Goal: Information Seeking & Learning: Learn about a topic

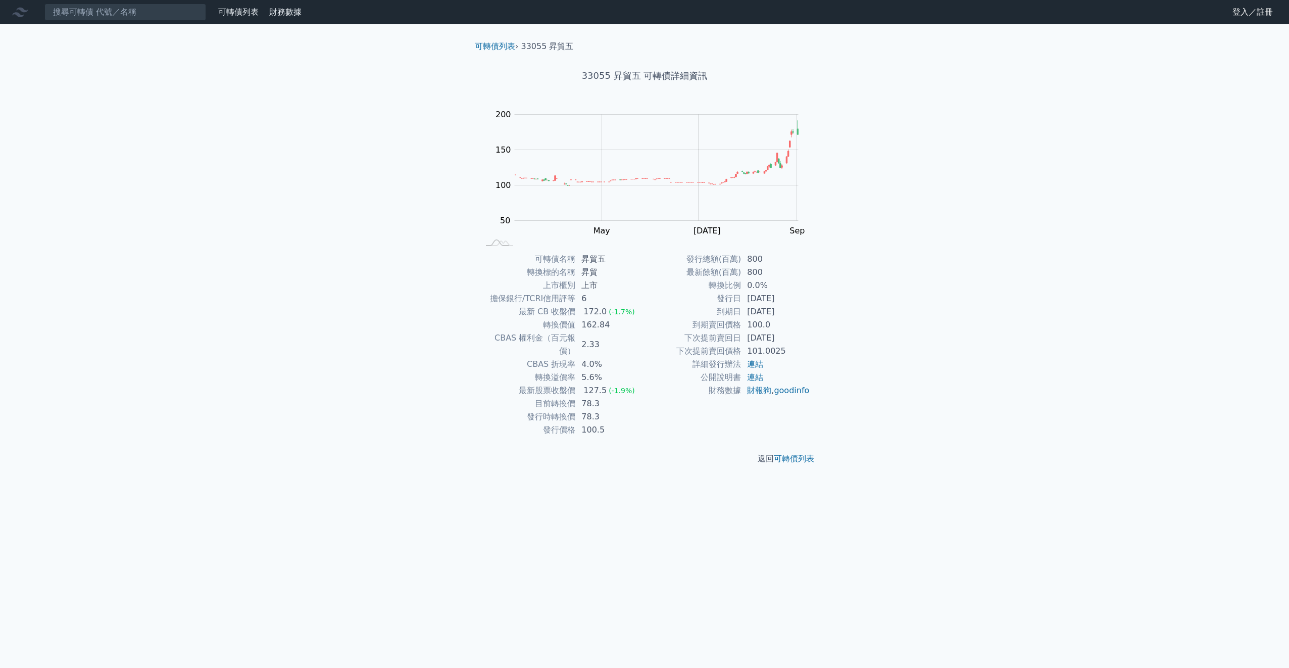
click at [161, 24] on nav "可轉債列表 財務數據 可轉債列表 財務數據 登入／註冊 登入／註冊" at bounding box center [644, 12] width 1289 height 24
click at [156, 11] on input at bounding box center [125, 12] width 162 height 17
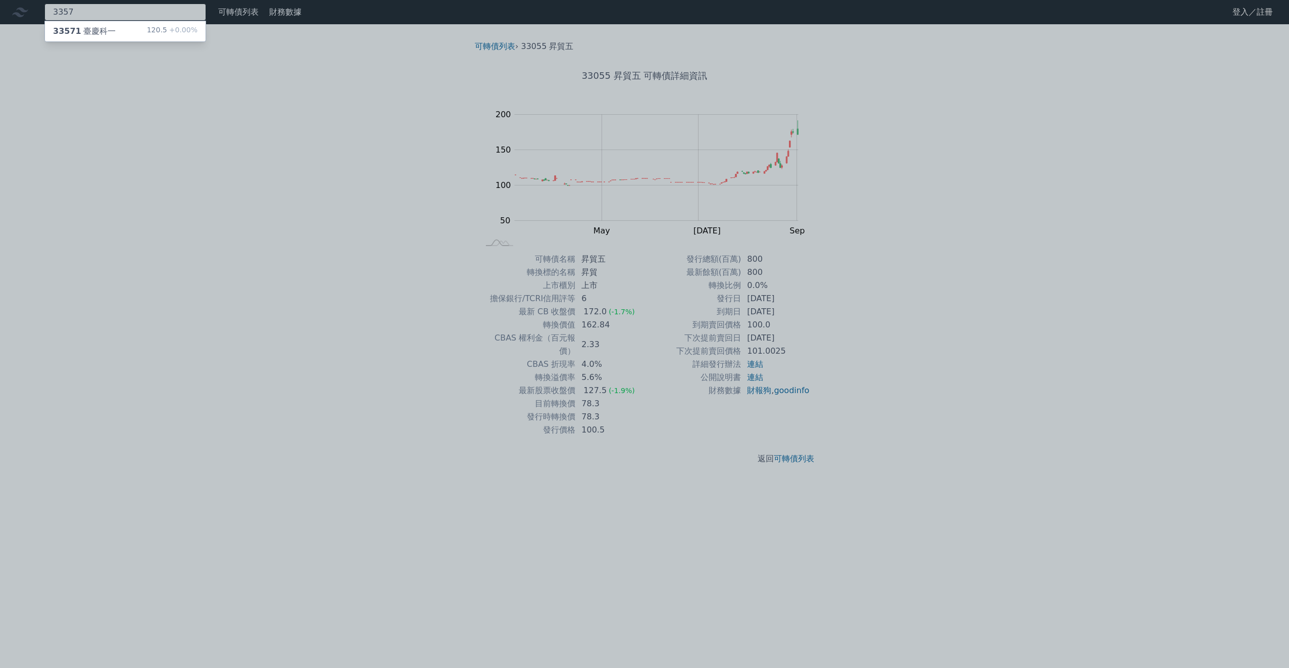
type input "3357"
click at [143, 32] on div "33571 臺慶科一 120.5 +0.00%" at bounding box center [125, 31] width 161 height 20
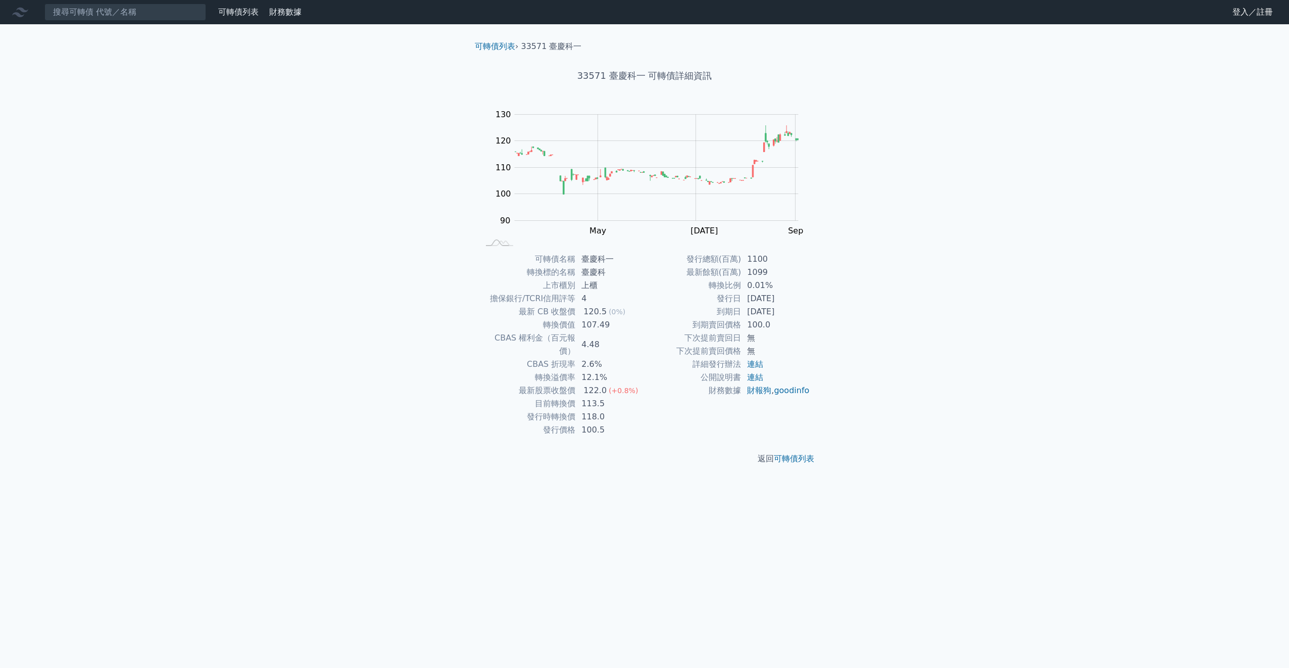
drag, startPoint x: 604, startPoint y: 388, endPoint x: 891, endPoint y: 302, distance: 299.3
click at [891, 302] on div "可轉債列表 財務數據 可轉債列表 財務數據 登入／註冊 登入／註冊 可轉債列表 › 33571 臺慶科一 33571 臺慶科一 可轉債詳細資訊 Zoom Ou…" at bounding box center [644, 334] width 1289 height 668
drag, startPoint x: 599, startPoint y: 392, endPoint x: 672, endPoint y: 343, distance: 87.4
click at [672, 343] on td "下次提前賣回日" at bounding box center [693, 337] width 96 height 13
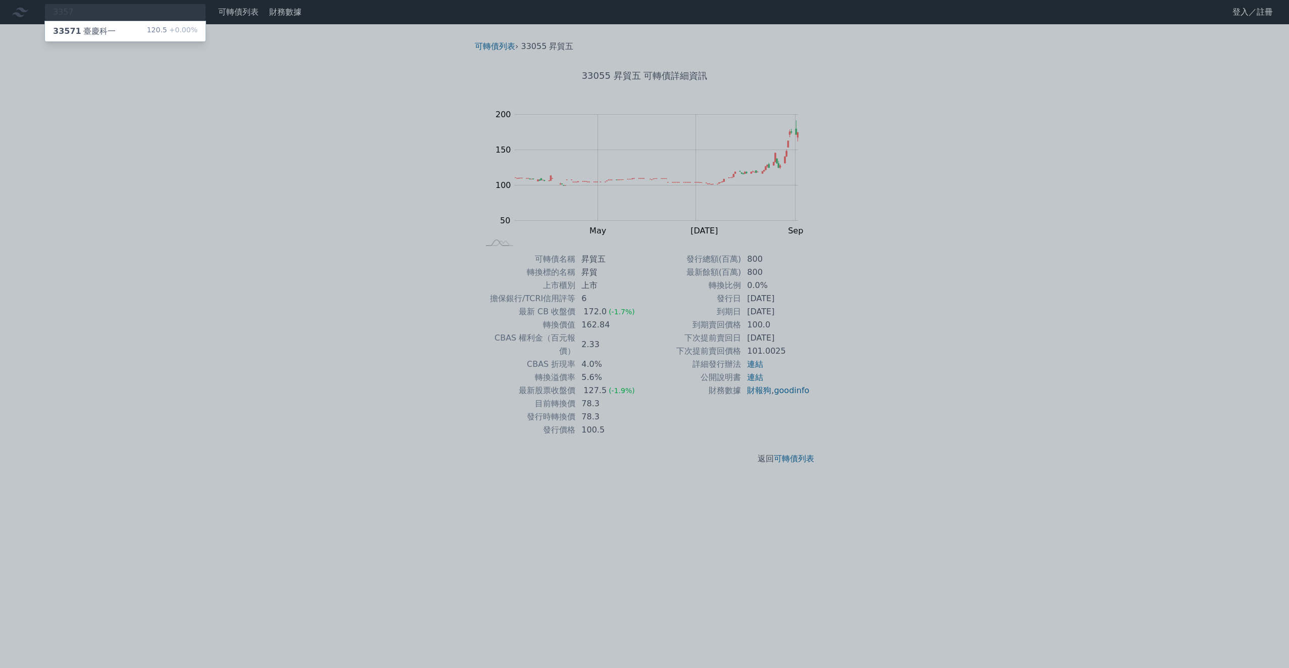
click at [164, 112] on div at bounding box center [644, 334] width 1289 height 668
